Goal: Task Accomplishment & Management: Contribute content

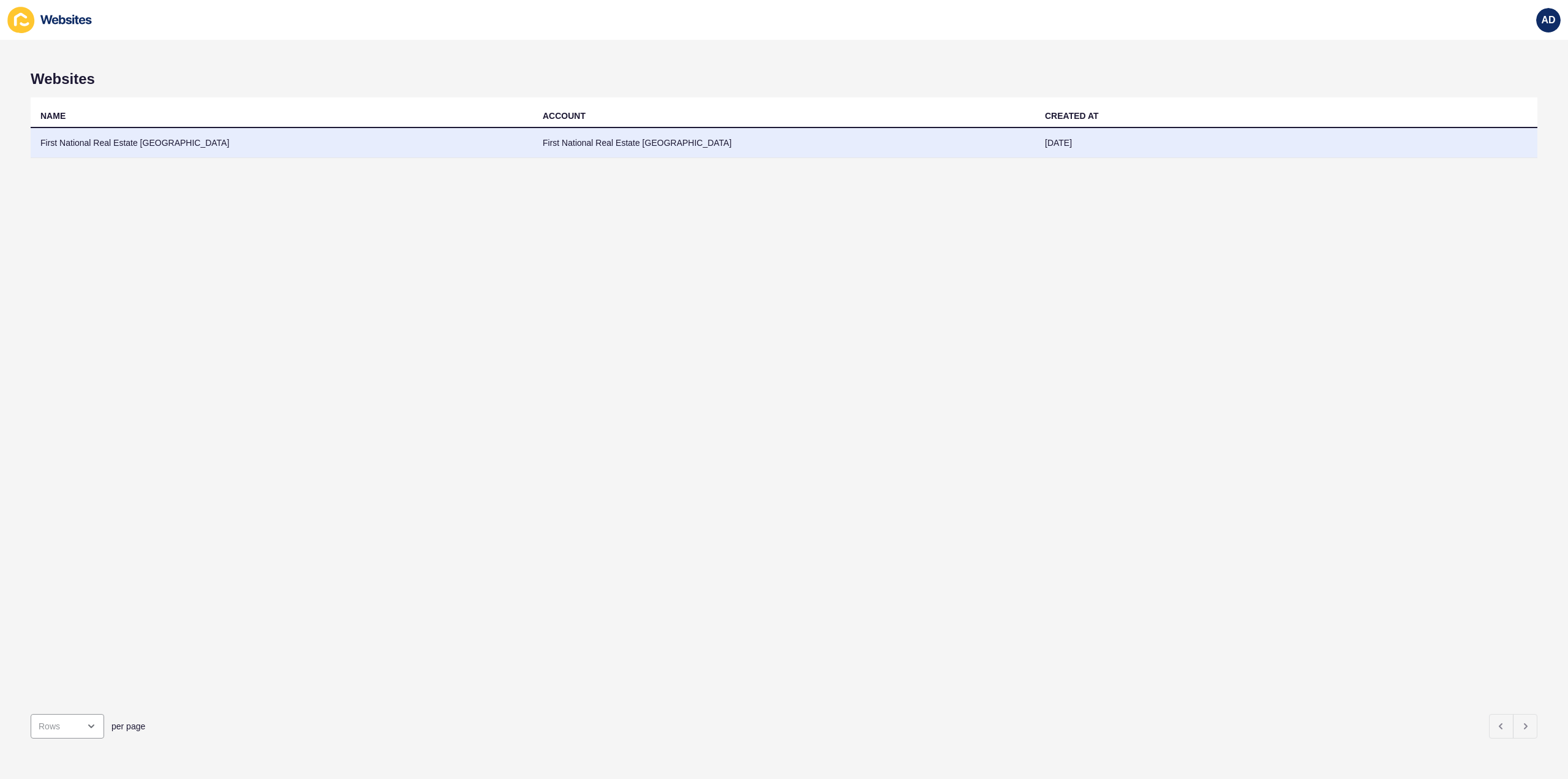
click at [98, 147] on td "First National Real Estate [GEOGRAPHIC_DATA]" at bounding box center [282, 143] width 503 height 30
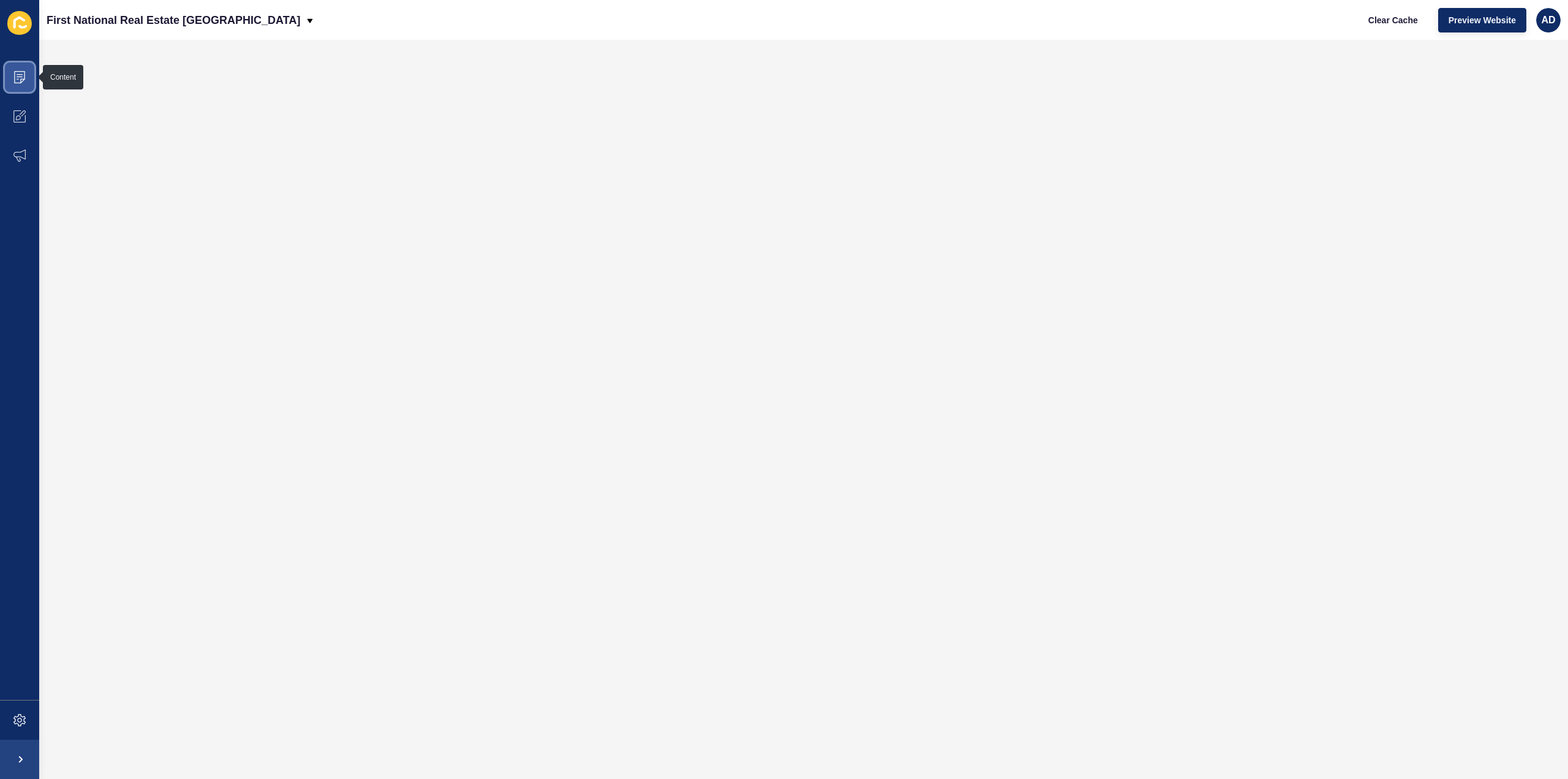
click at [21, 74] on icon at bounding box center [20, 77] width 13 height 13
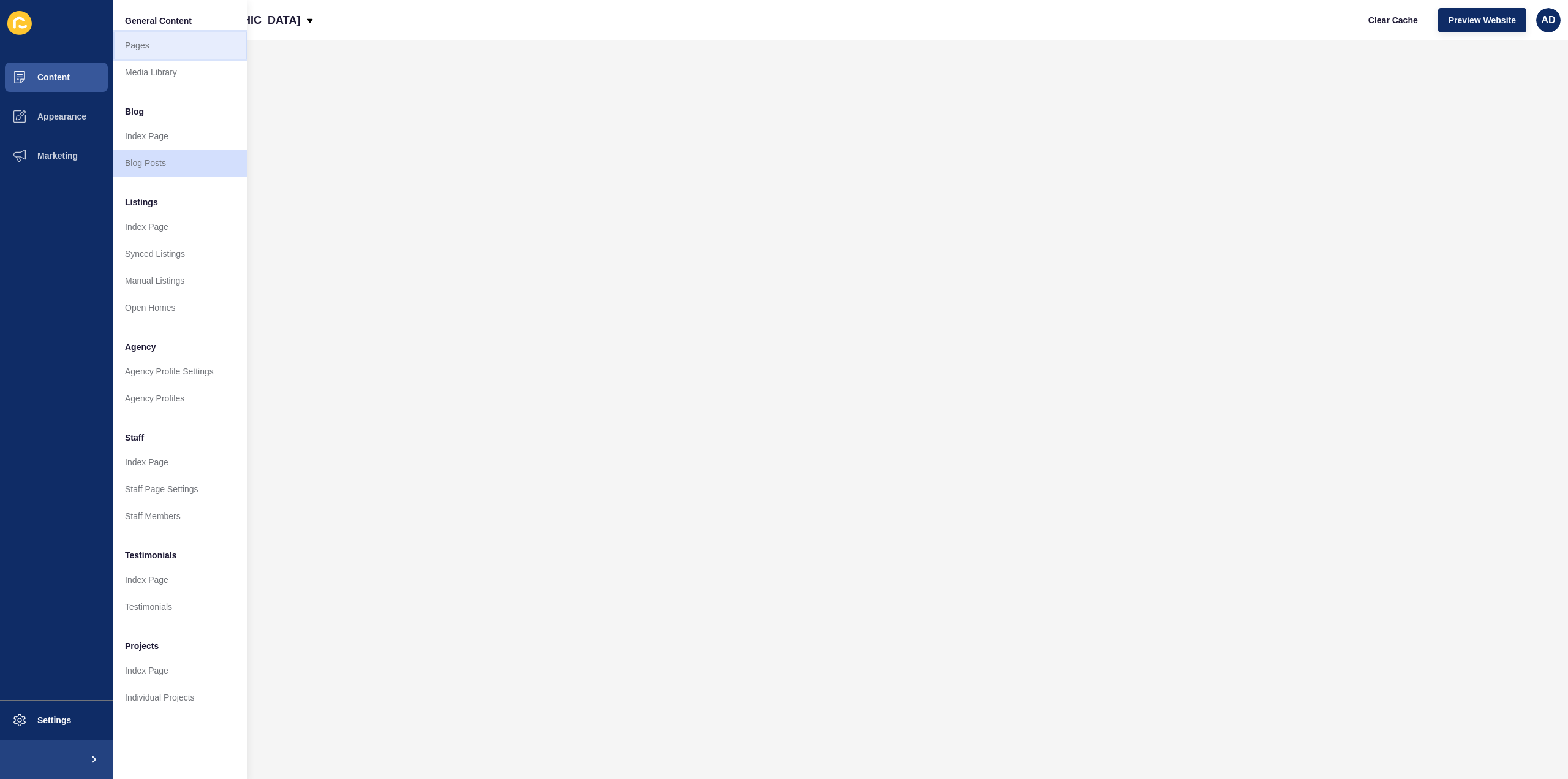
click at [142, 49] on link "Pages" at bounding box center [180, 45] width 135 height 27
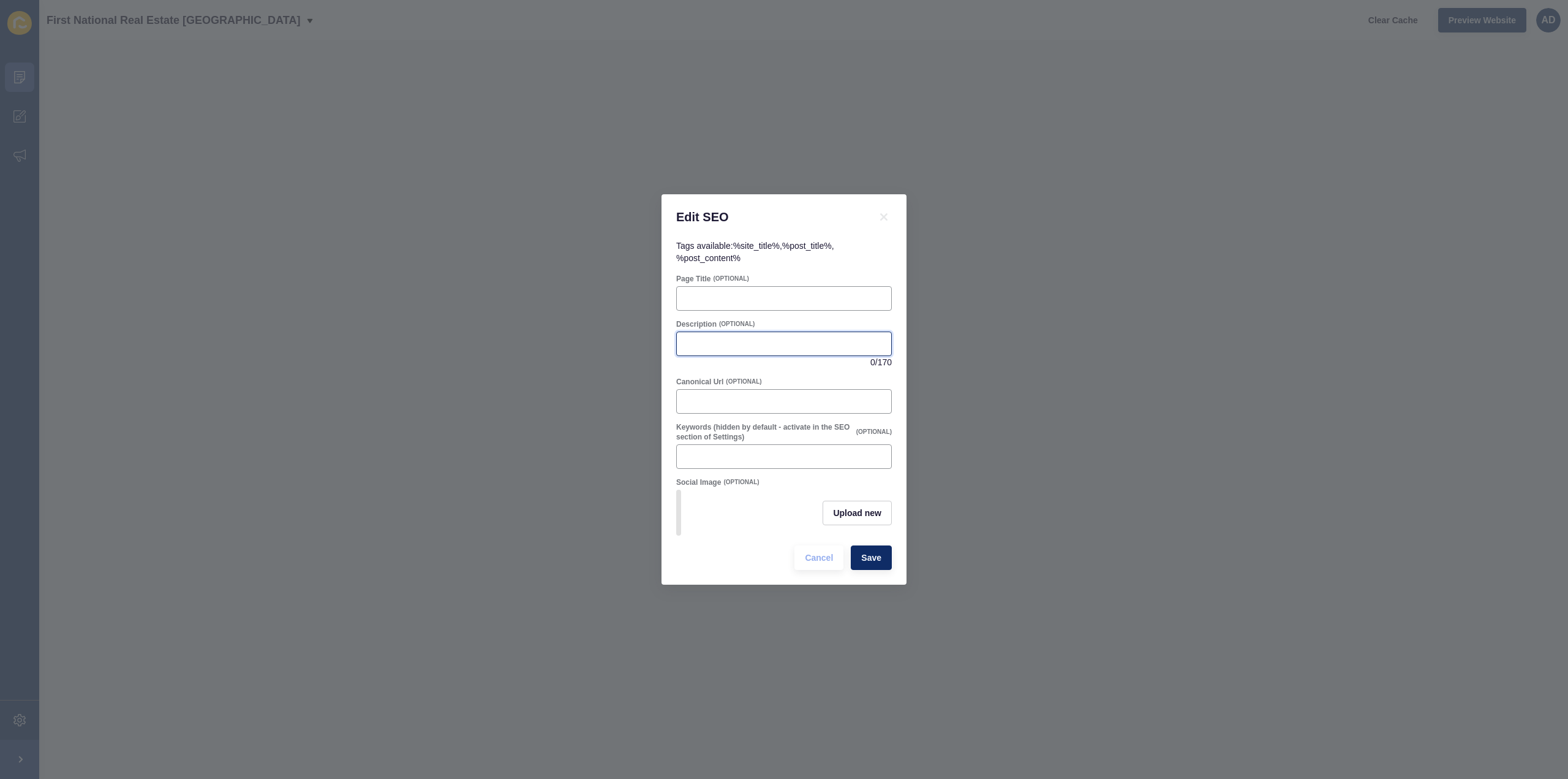
click at [707, 338] on input "Description" at bounding box center [784, 344] width 200 height 13
paste input "[GEOGRAPHIC_DATA] offers peaceful living with large blocks, top schools, and ea…"
type input "[GEOGRAPHIC_DATA] offers peaceful living with large blocks, top schools, and ea…"
click at [782, 293] on input "Page Title" at bounding box center [784, 299] width 200 height 13
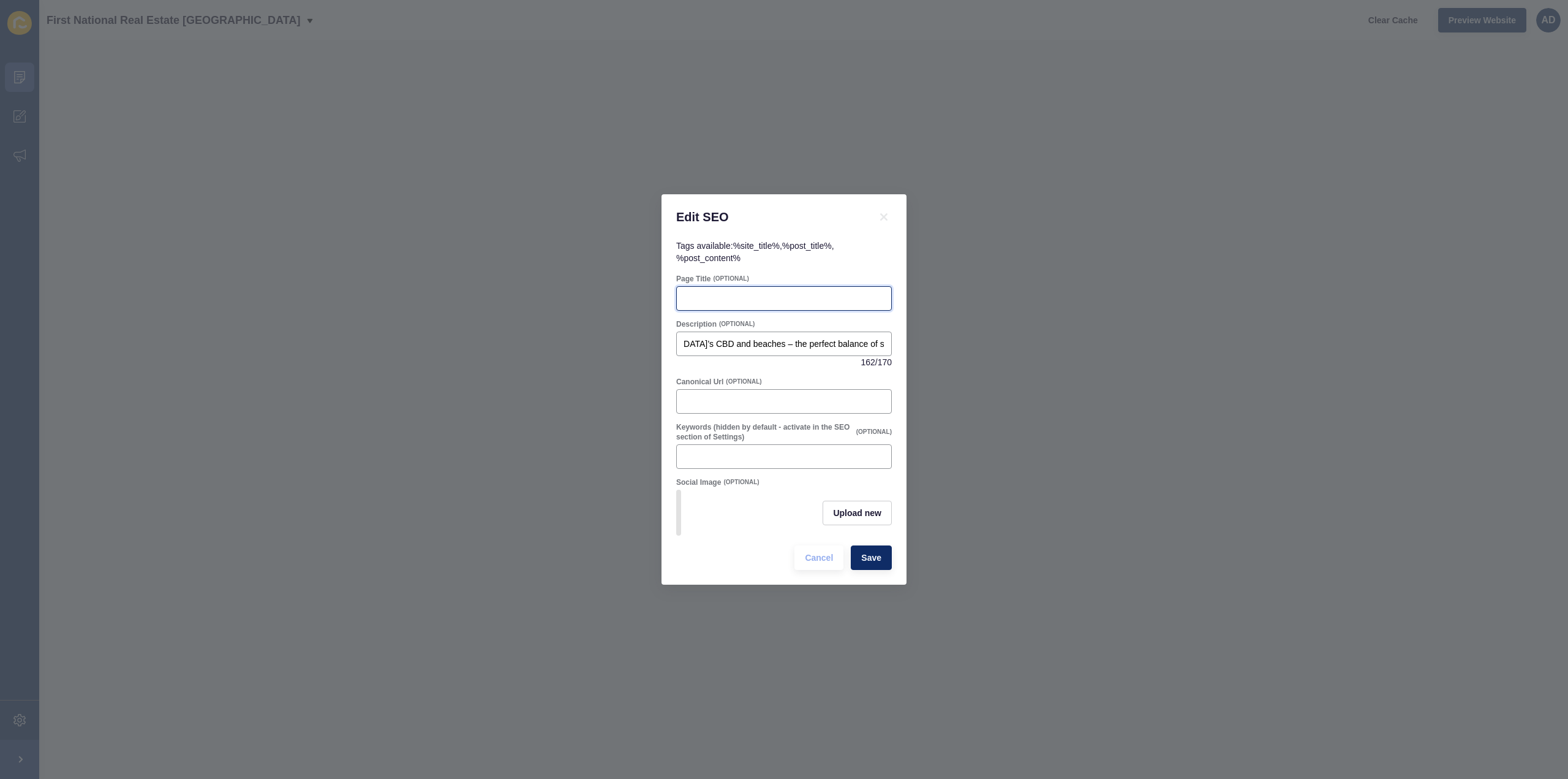
scroll to position [0, 0]
paste input "Discover [GEOGRAPHIC_DATA], [GEOGRAPHIC_DATA] – a peaceful [GEOGRAPHIC_DATA] su…"
type input "Discover [GEOGRAPHIC_DATA], [GEOGRAPHIC_DATA] – a peaceful [GEOGRAPHIC_DATA] su…"
click at [872, 561] on span "Save" at bounding box center [872, 557] width 21 height 13
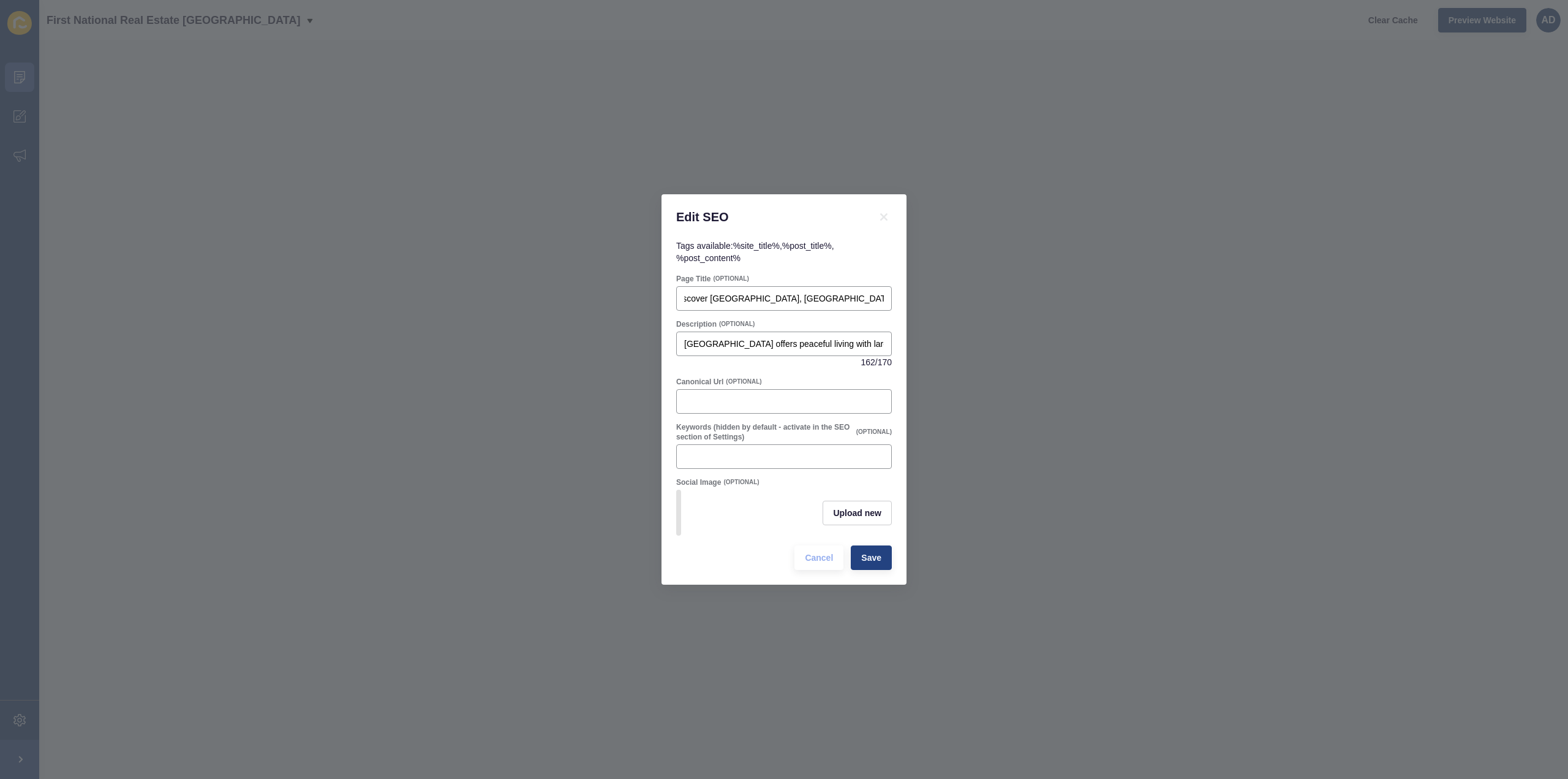
scroll to position [0, 0]
click at [872, 562] on span "Save" at bounding box center [872, 557] width 21 height 13
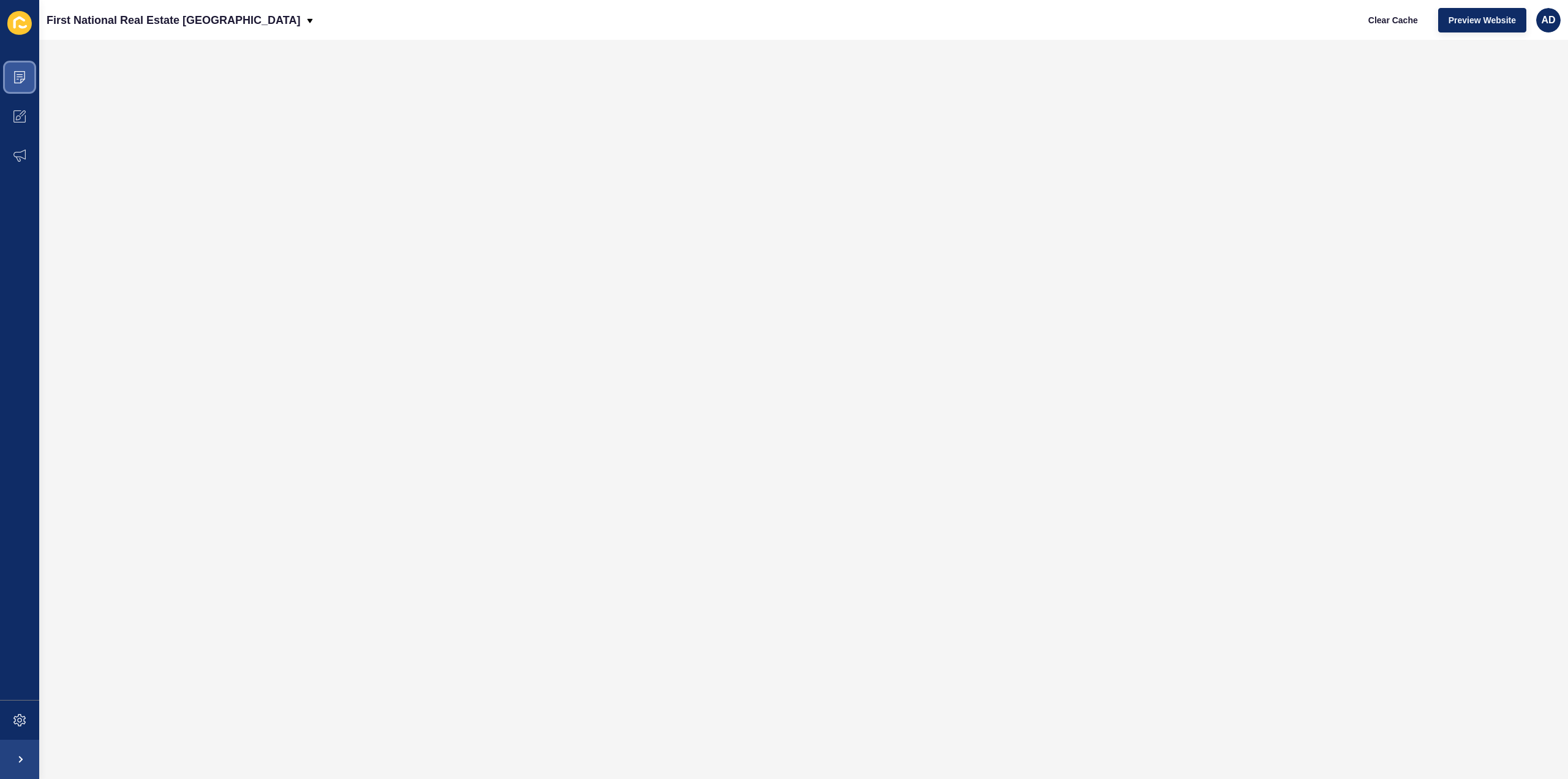
click at [22, 71] on icon at bounding box center [20, 77] width 13 height 13
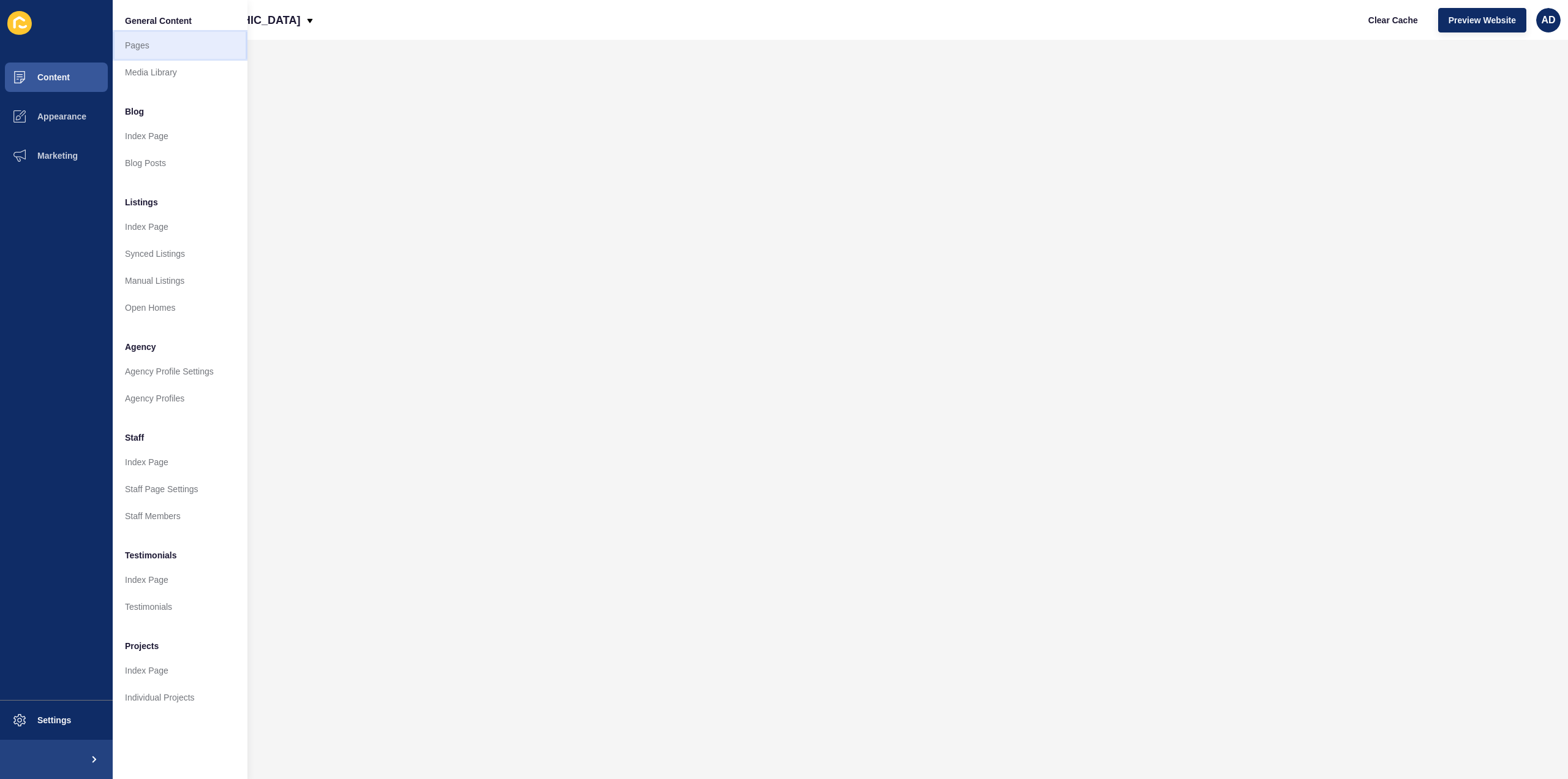
click at [150, 45] on link "Pages" at bounding box center [180, 45] width 135 height 27
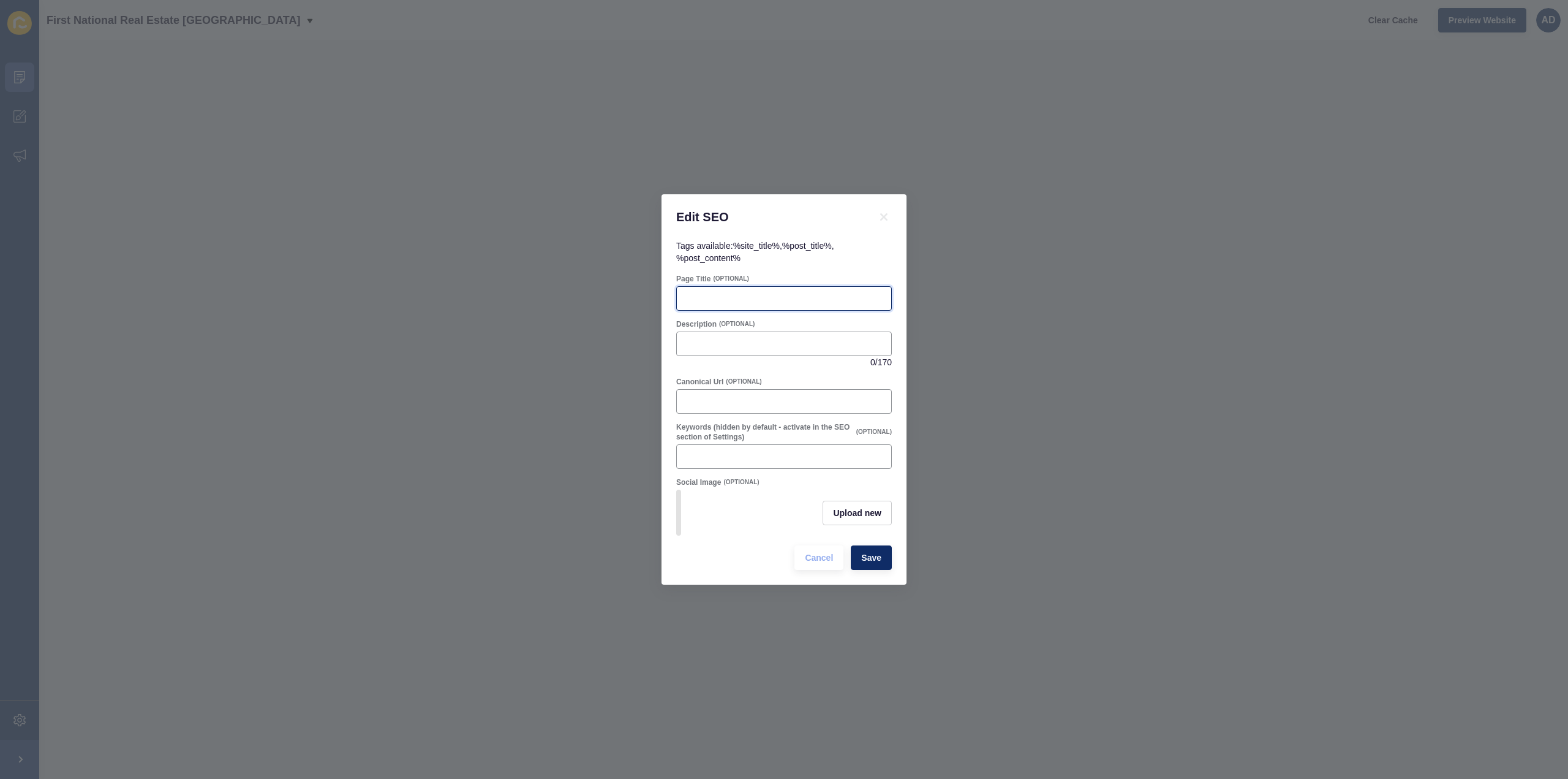
click at [714, 294] on input "Page Title" at bounding box center [784, 299] width 200 height 13
paste input "Bundaberg Suburb Profiles | Lifestyle, Property & Market Insights"
type input "Bundaberg Suburb Profiles | Lifestyle, Property & Market Insights"
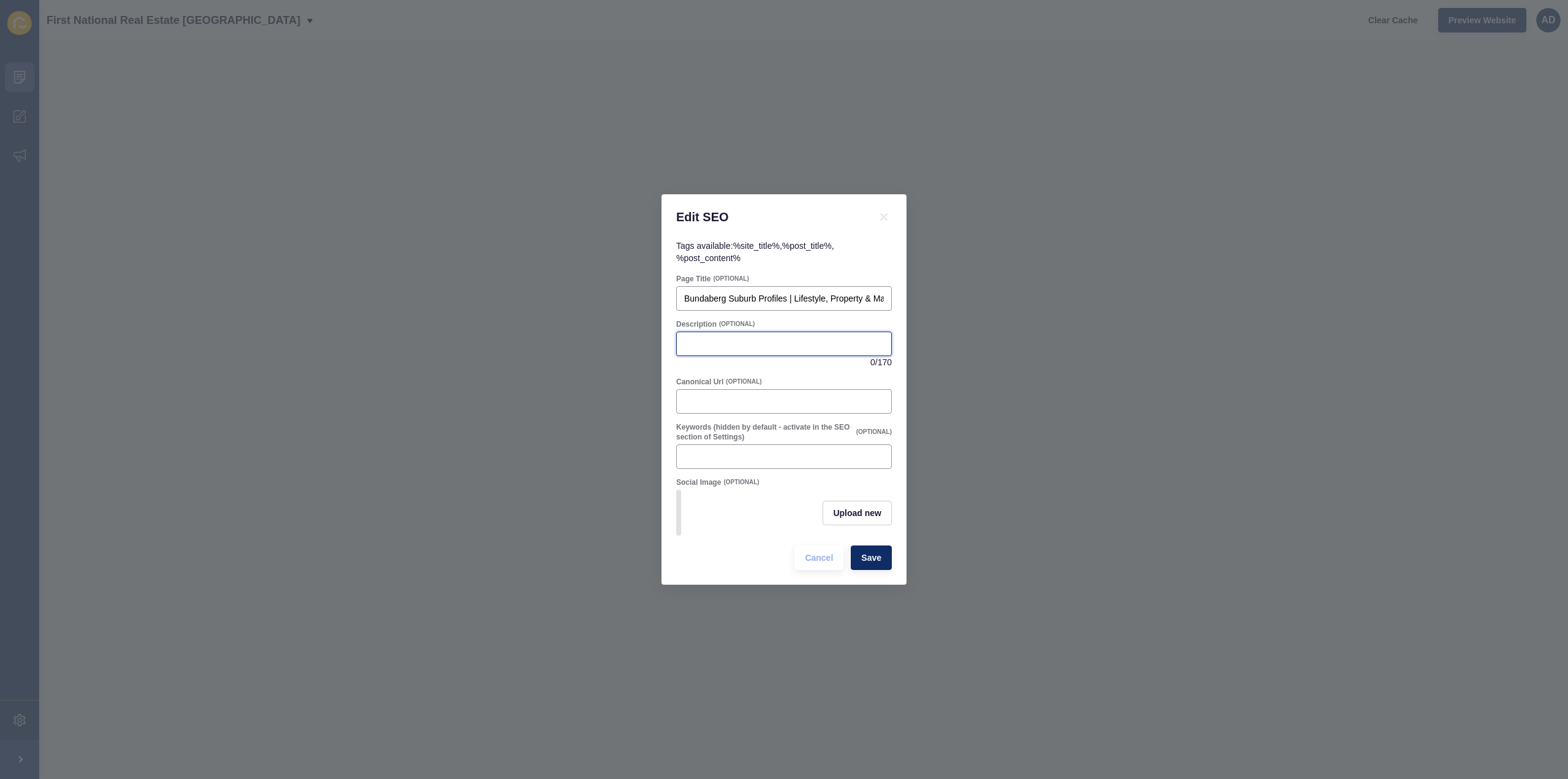
click at [751, 337] on input "Description" at bounding box center [784, 344] width 200 height 13
paste input "Explore [GEOGRAPHIC_DATA] suburb profiles! Discover lifestyle, schools, ameniti…"
type input "Explore [GEOGRAPHIC_DATA] suburb profiles! Discover lifestyle, schools, ameniti…"
click at [804, 363] on div "Description (OPTIONAL) Explore [GEOGRAPHIC_DATA] suburb profiles! Discover life…" at bounding box center [784, 343] width 218 height 51
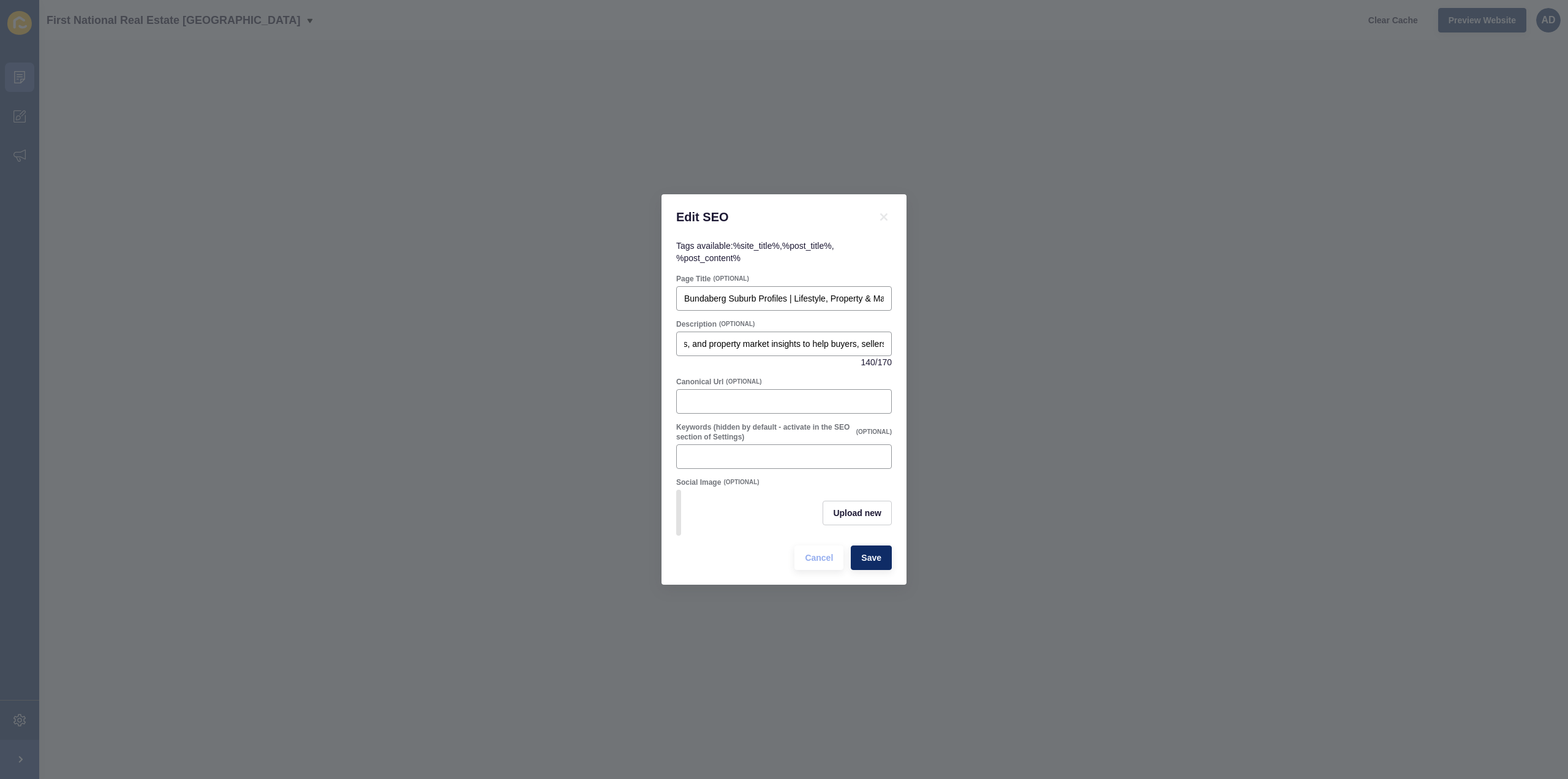
scroll to position [0, 0]
click at [872, 563] on span "Save" at bounding box center [872, 557] width 21 height 13
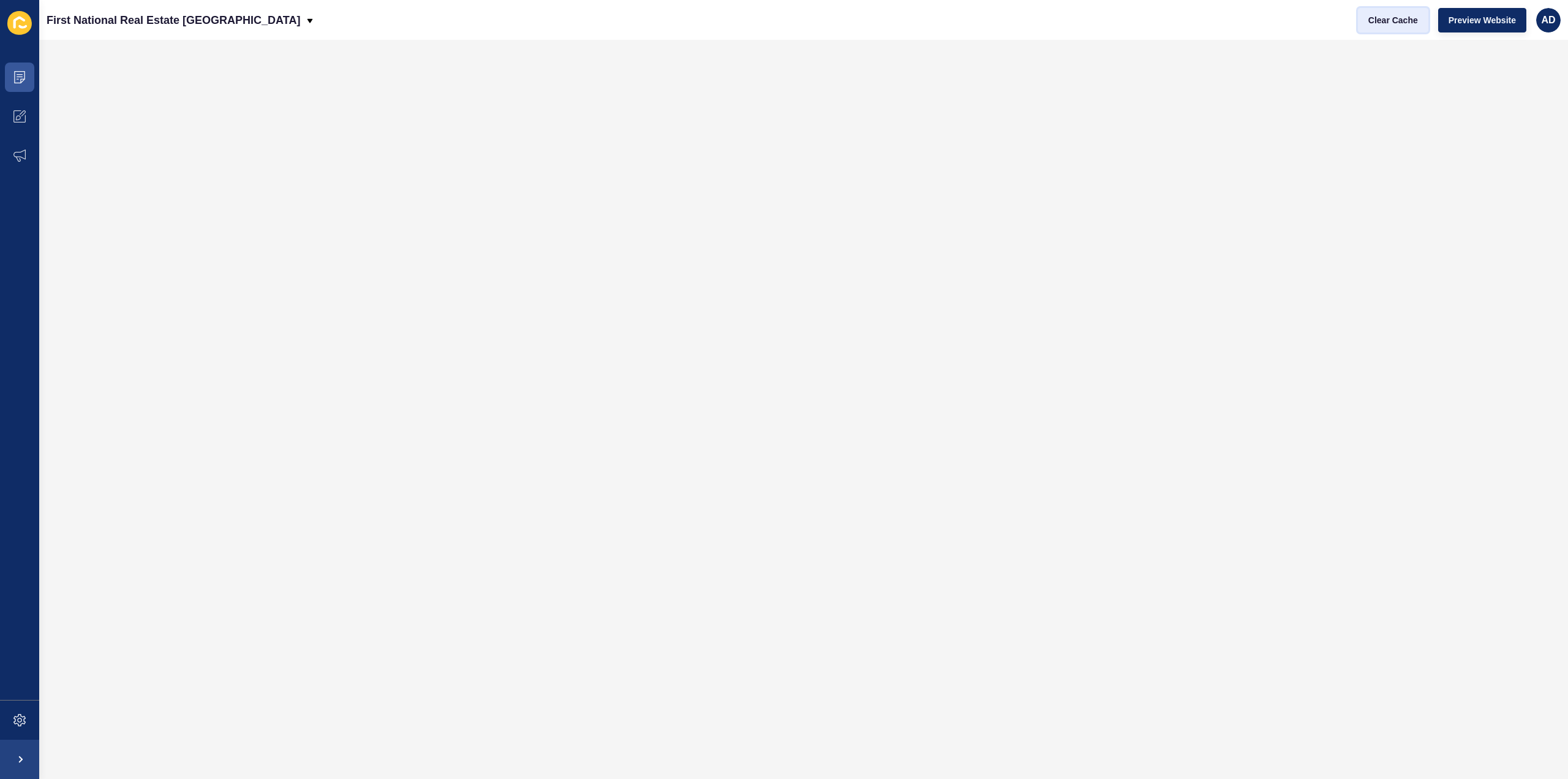
click at [1405, 28] on button "Clear Cache" at bounding box center [1393, 20] width 70 height 24
click at [1398, 22] on span "Clear Cache" at bounding box center [1393, 21] width 49 height 13
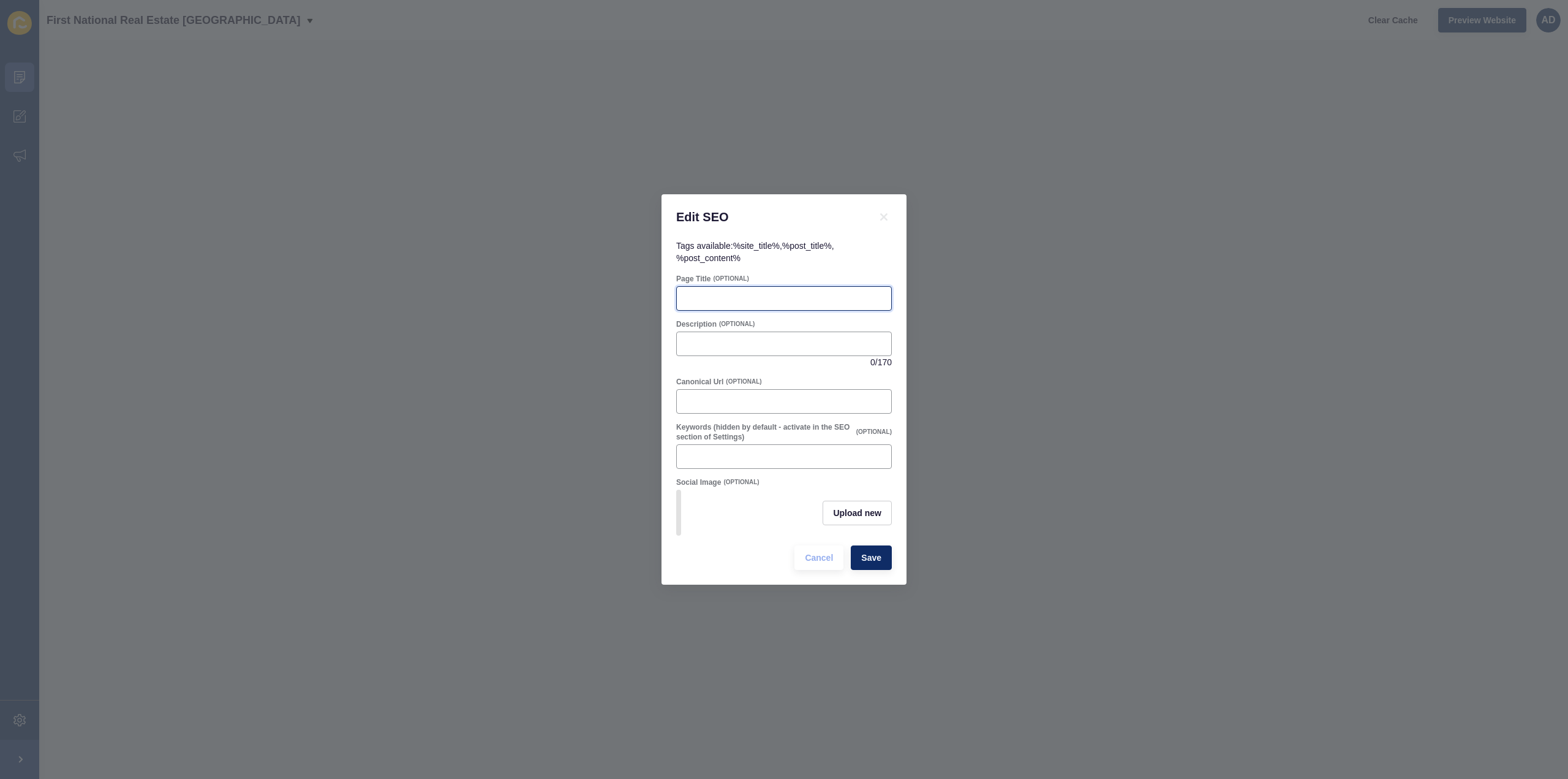
click at [759, 299] on input "Page Title" at bounding box center [784, 299] width 200 height 13
paste input "[PERSON_NAME][GEOGRAPHIC_DATA] Suburb Profile | Bundaberg Living & Real Estate"
type input "[PERSON_NAME][GEOGRAPHIC_DATA] Suburb Profile | Bundaberg Living & Real Estate"
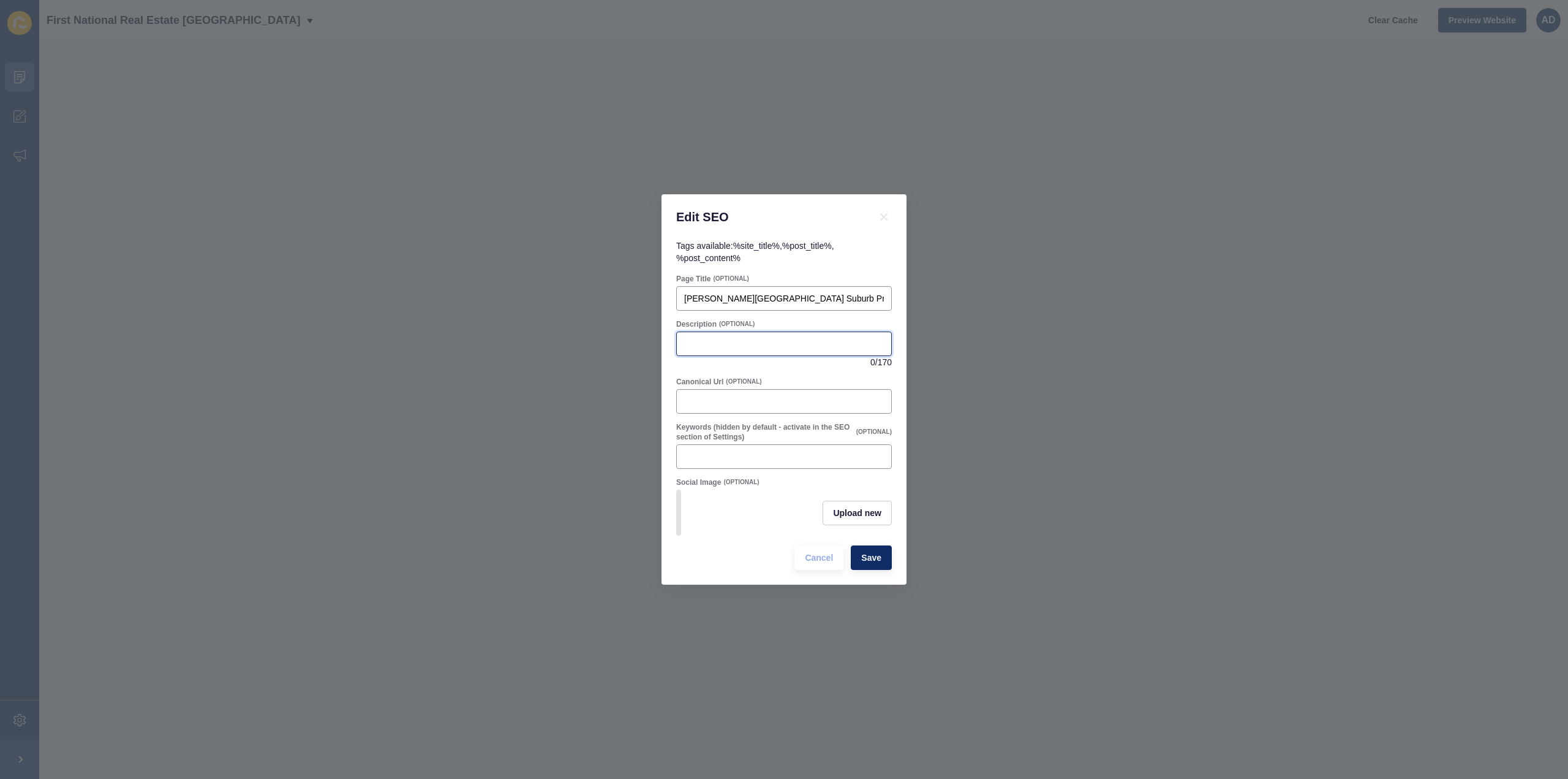
click at [731, 337] on input "Description" at bounding box center [784, 344] width 200 height 13
paste input "[GEOGRAPHIC_DATA][PERSON_NAME], [GEOGRAPHIC_DATA] – a family-friendly suburb wi…"
type input "[GEOGRAPHIC_DATA][PERSON_NAME], [GEOGRAPHIC_DATA] – a family-friendly suburb wi…"
click at [898, 316] on div "Tags available: %site_title% , %post_title% , %post_content% Page Title (OPTION…" at bounding box center [784, 412] width 245 height 345
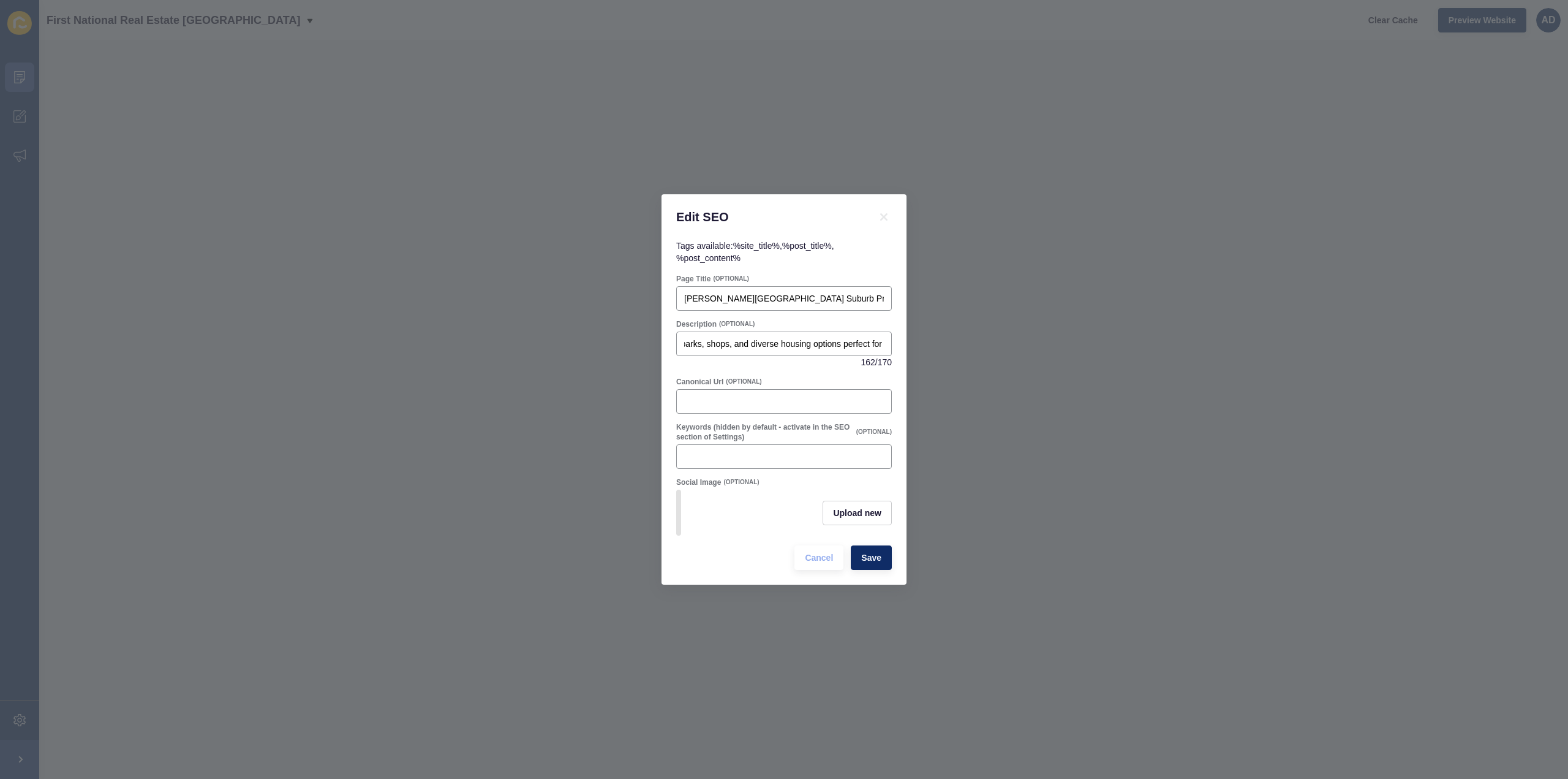
scroll to position [0, 0]
click at [876, 514] on span "Upload new" at bounding box center [857, 512] width 48 height 13
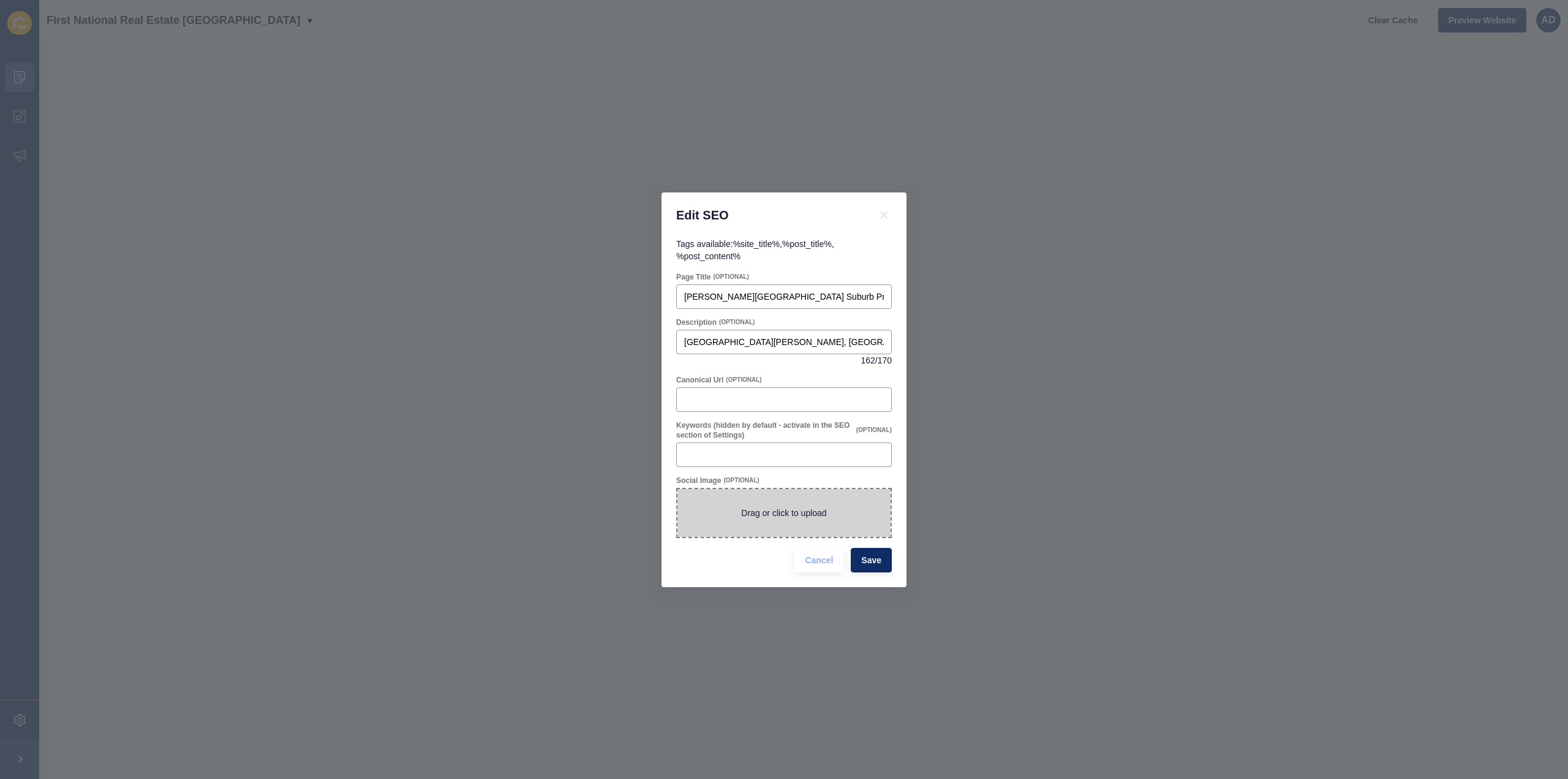
click at [827, 513] on span at bounding box center [784, 512] width 214 height 48
click at [678, 489] on input "Drag or click to upload" at bounding box center [678, 489] width 0 height 0
type input "C:\fakepath\[PERSON_NAME][GEOGRAPHIC_DATA]png"
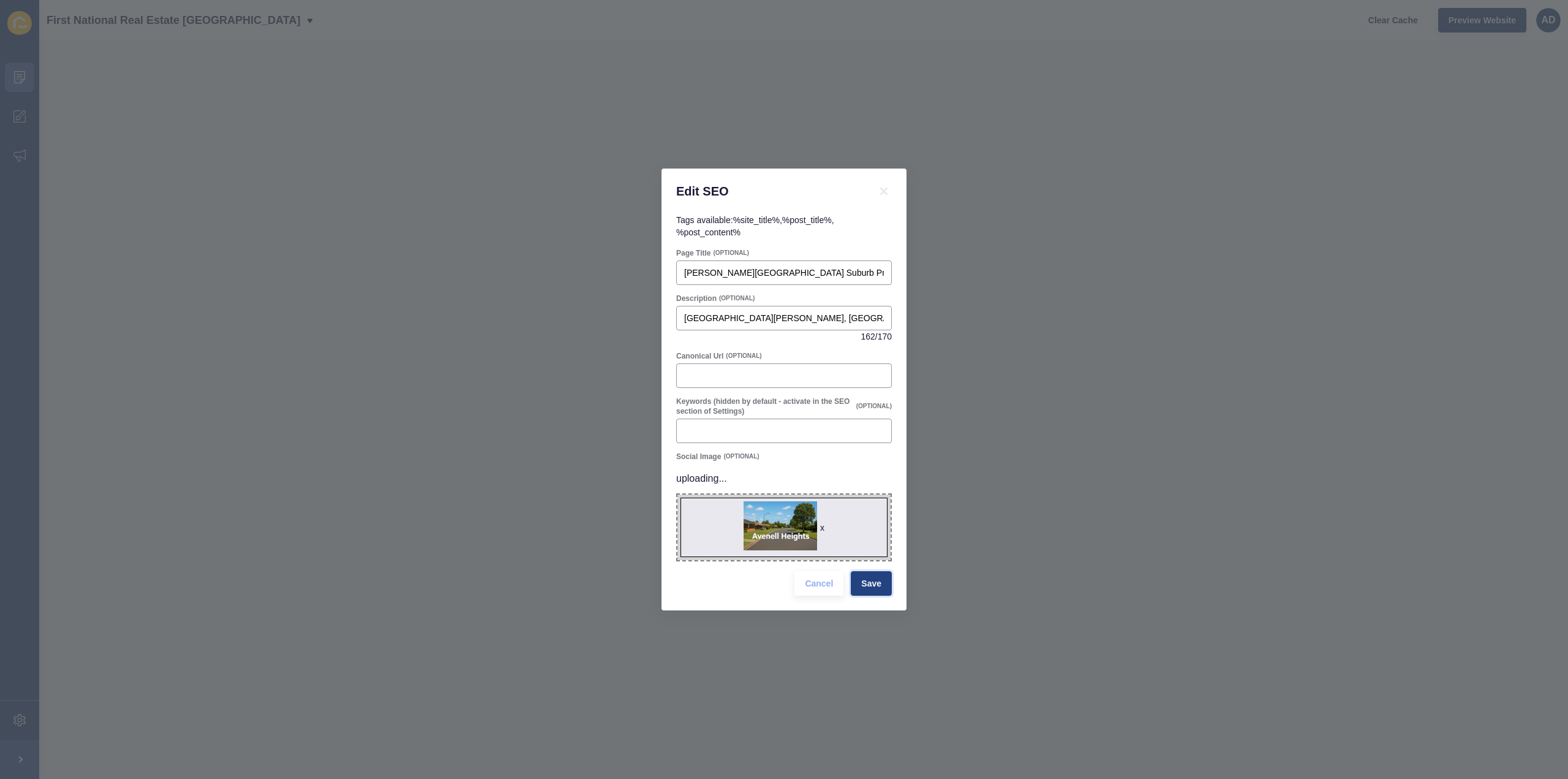
click at [877, 582] on span "Save" at bounding box center [872, 583] width 21 height 13
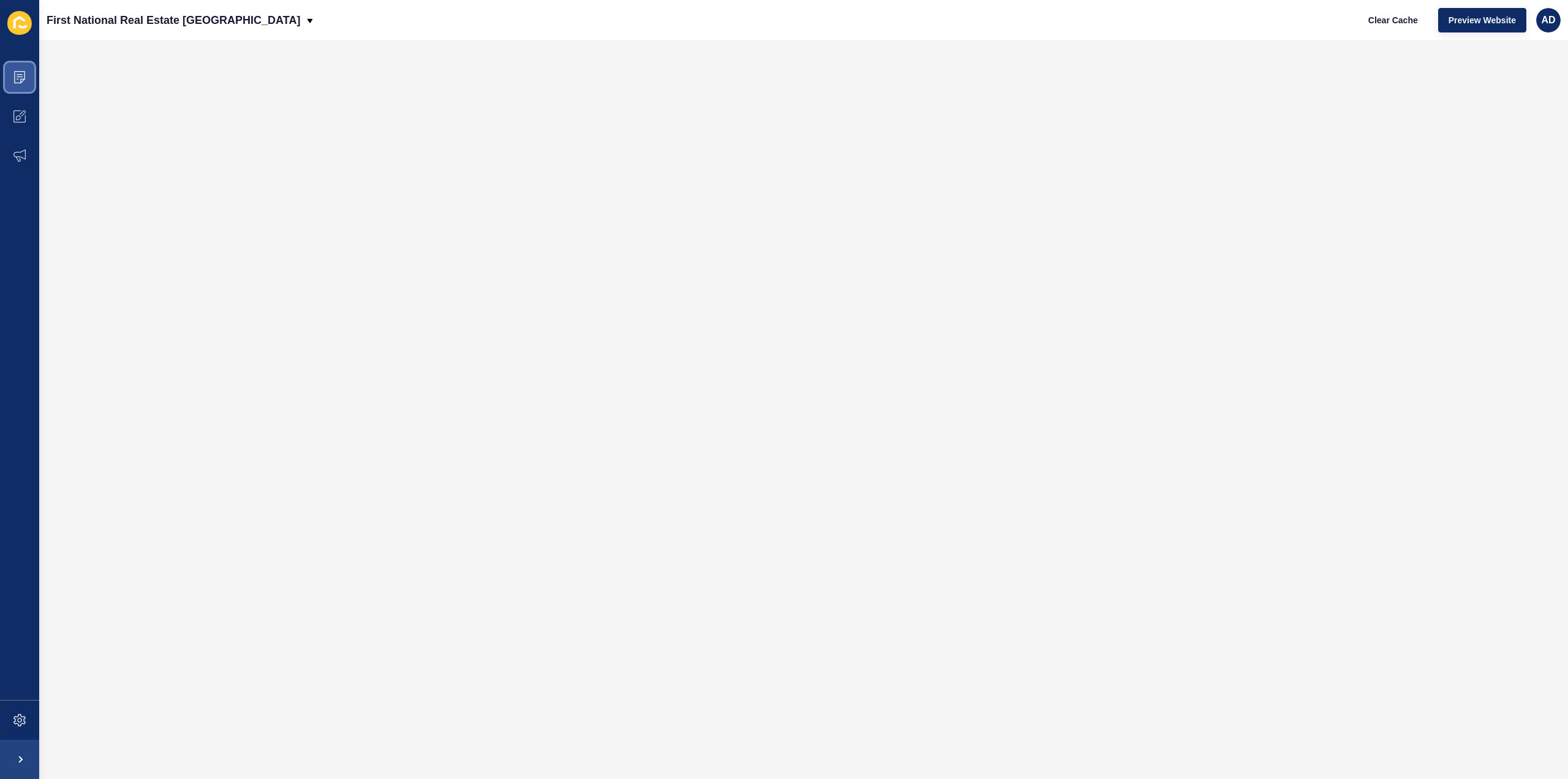
click at [20, 74] on icon at bounding box center [19, 74] width 6 height 1
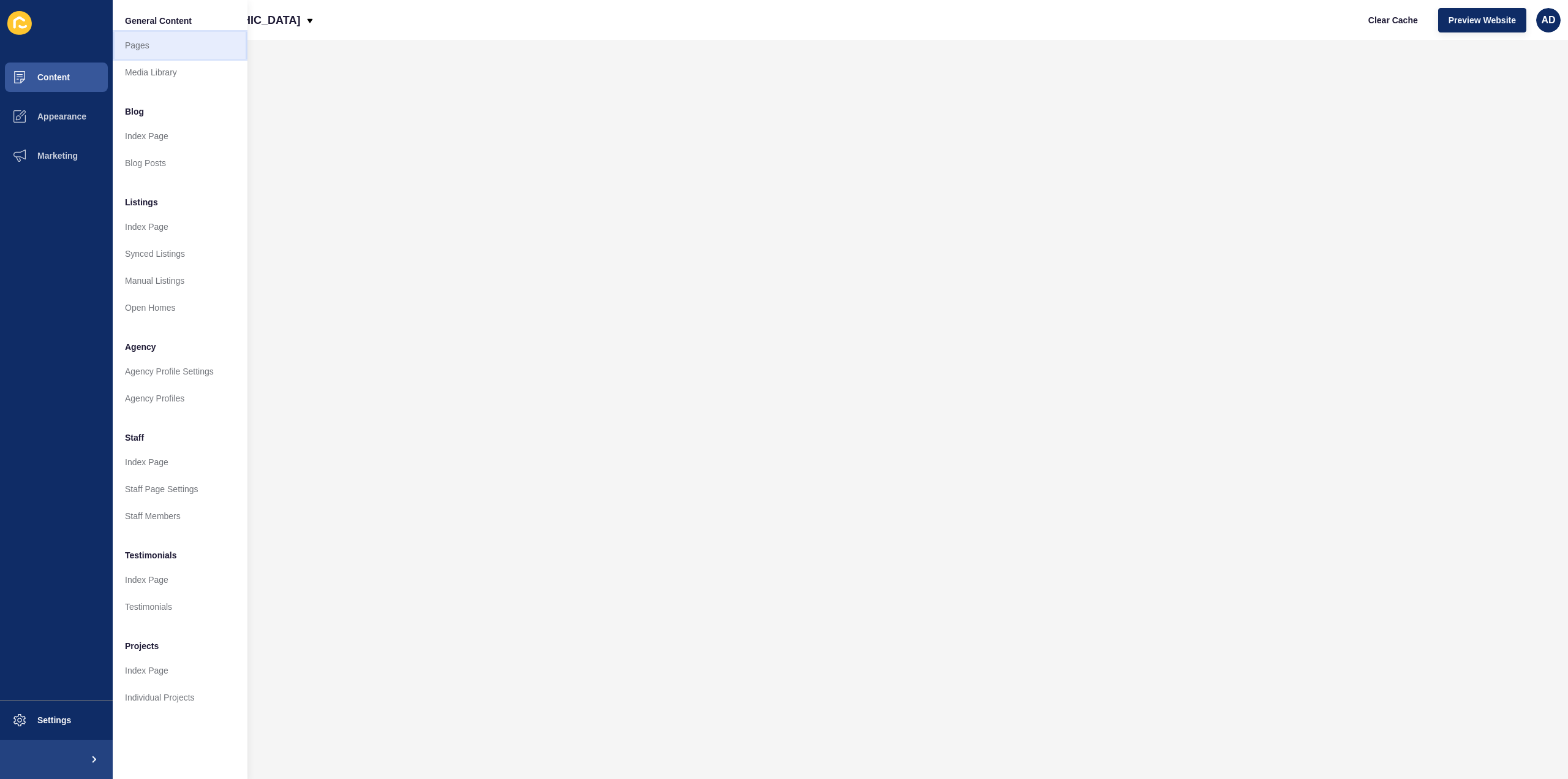
click at [144, 42] on link "Pages" at bounding box center [180, 45] width 135 height 27
